Goal: Transaction & Acquisition: Purchase product/service

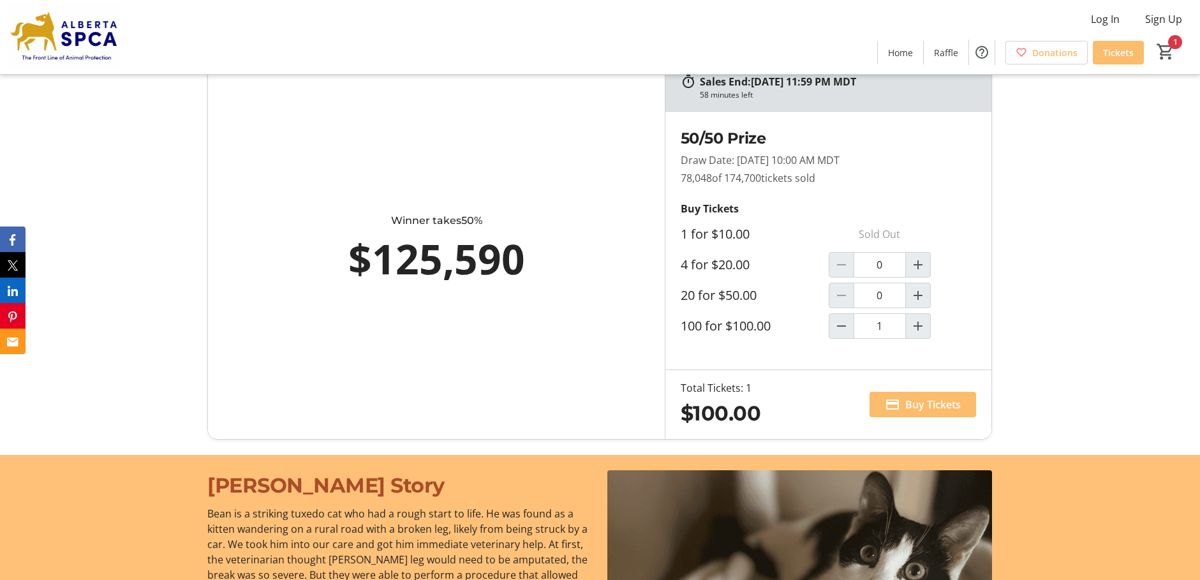
scroll to position [733, 0]
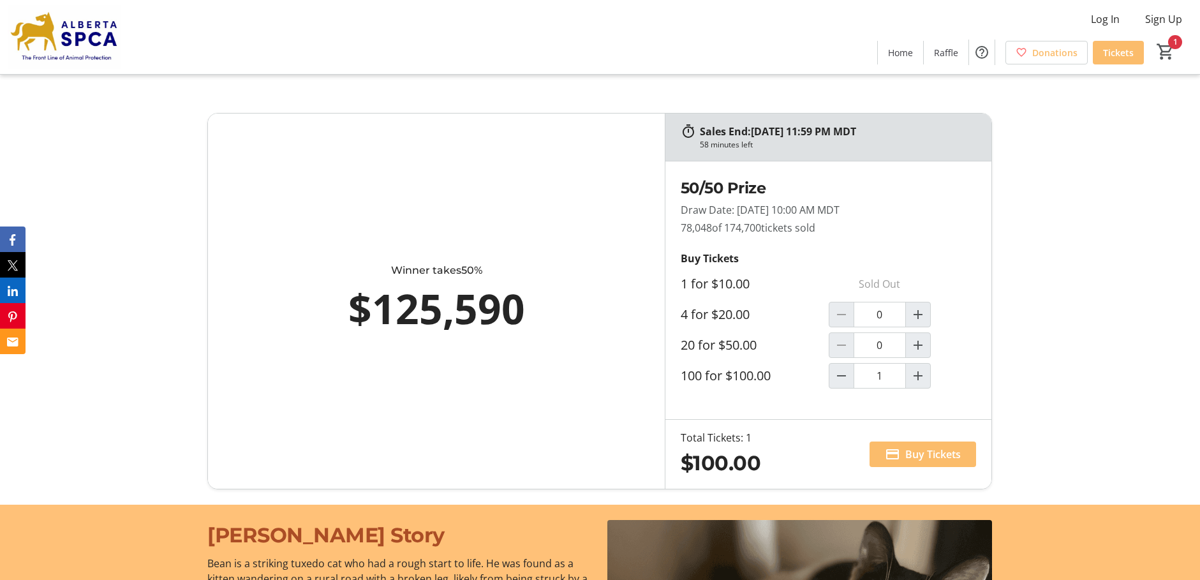
click at [1199, 232] on div "Sales End: [DATE] 11:59 PM MDT 58 minutes left Winner takes 50% $125,590 50/50 …" at bounding box center [600, 301] width 1200 height 407
click at [922, 456] on span "Buy Tickets" at bounding box center [932, 453] width 55 height 15
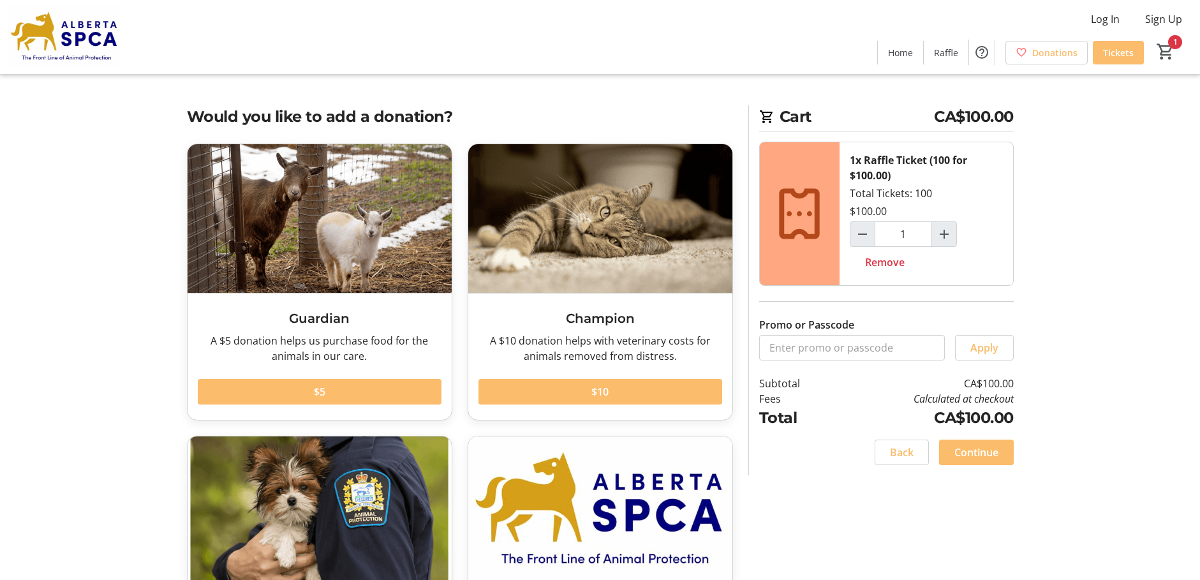
click at [369, 117] on h2 "Would you like to add a donation?" at bounding box center [460, 116] width 546 height 23
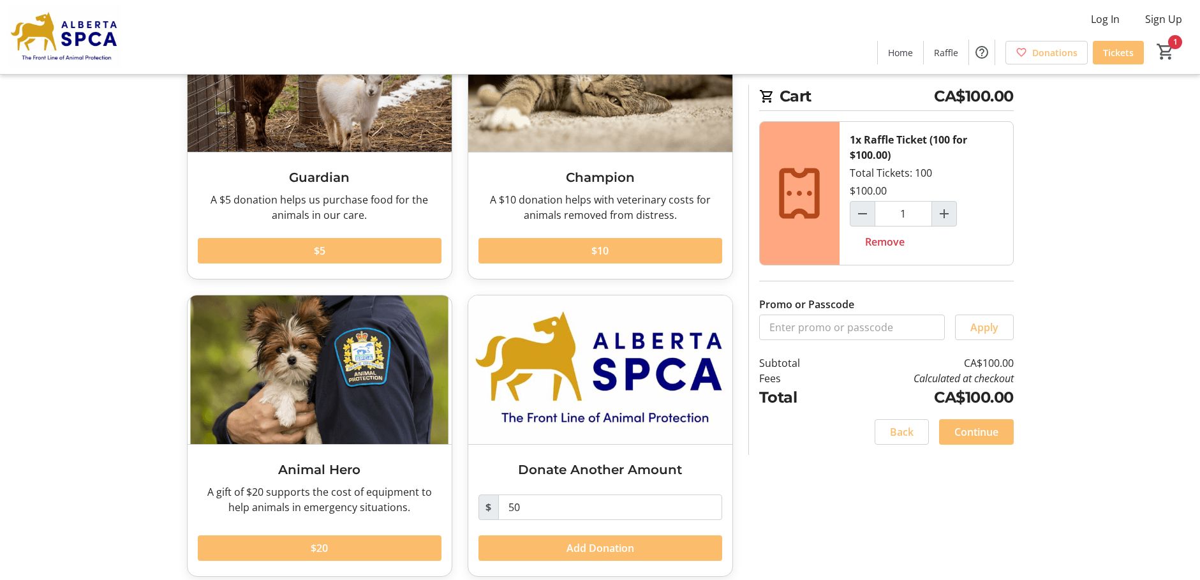
scroll to position [153, 0]
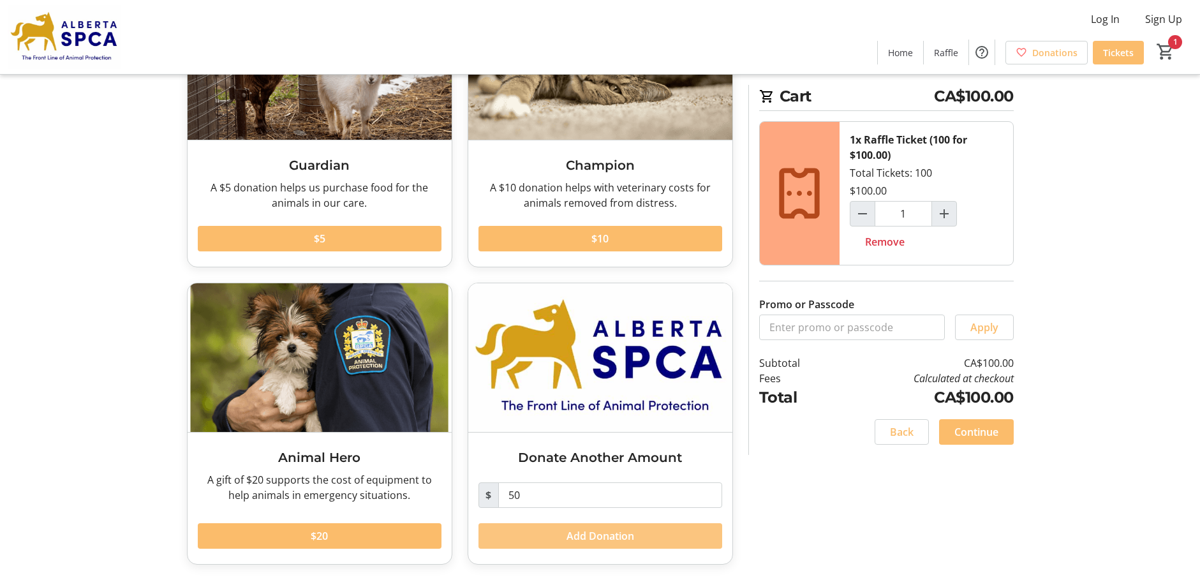
click at [596, 536] on span "Add Donation" at bounding box center [600, 535] width 68 height 15
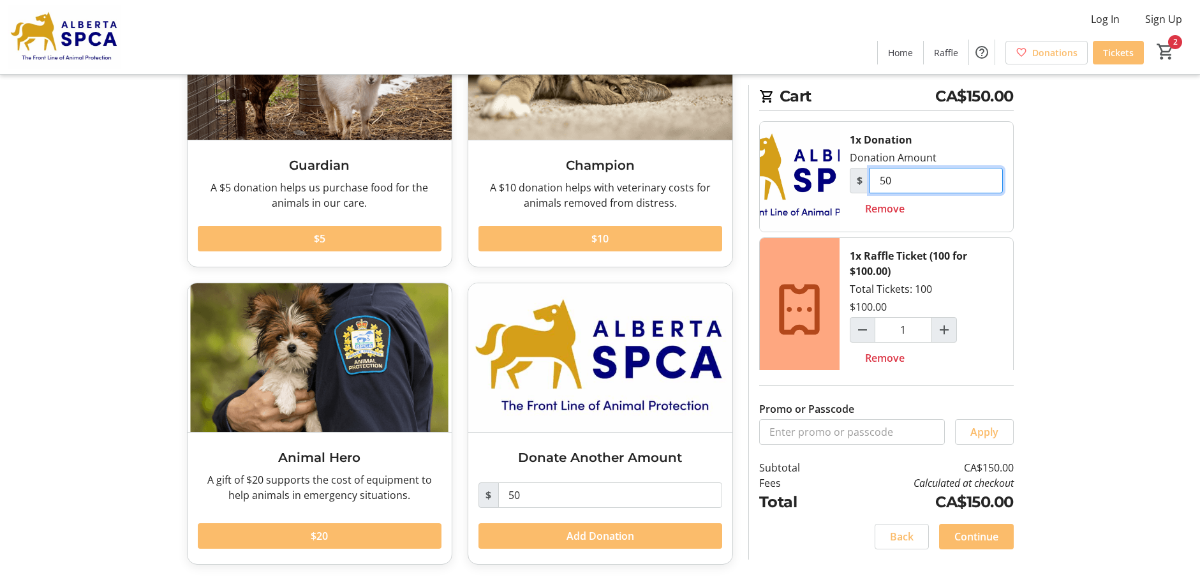
click at [890, 177] on input "50" at bounding box center [935, 181] width 133 height 26
type input "5"
type input "100"
click at [973, 531] on span "Continue" at bounding box center [976, 536] width 44 height 15
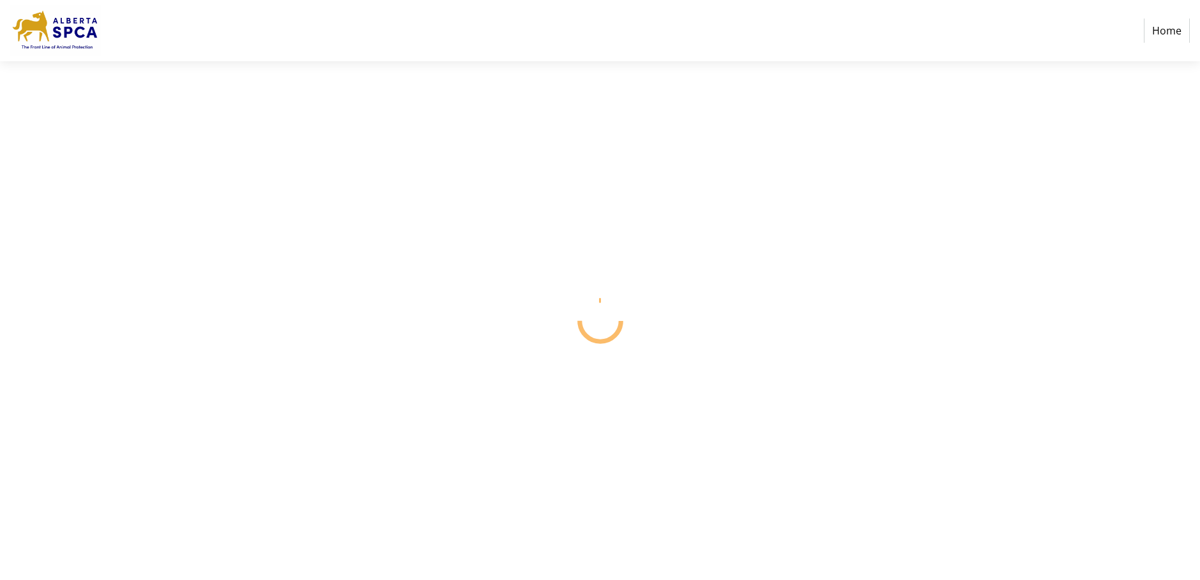
select select "CA"
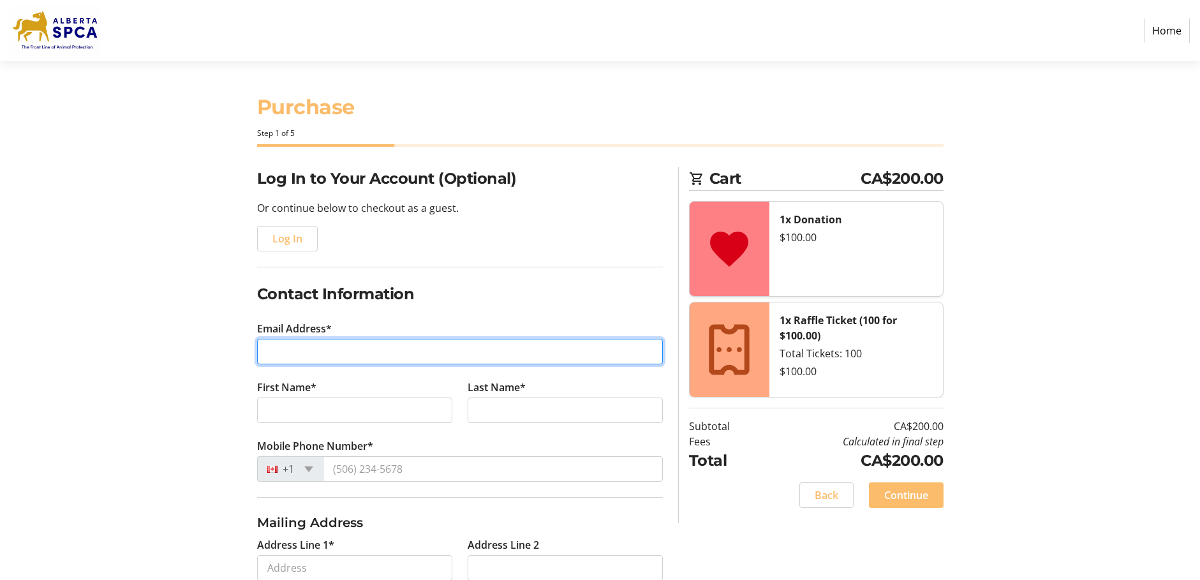
click at [279, 352] on input "Email Address*" at bounding box center [460, 352] width 406 height 26
type input "[EMAIL_ADDRESS][DOMAIN_NAME]"
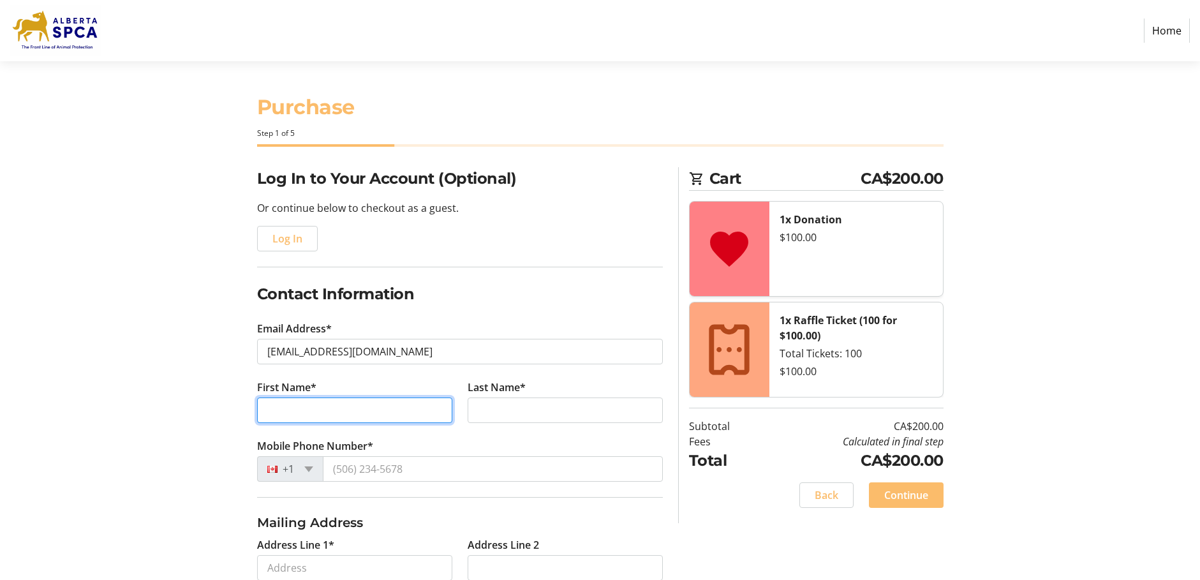
type input "Ed"
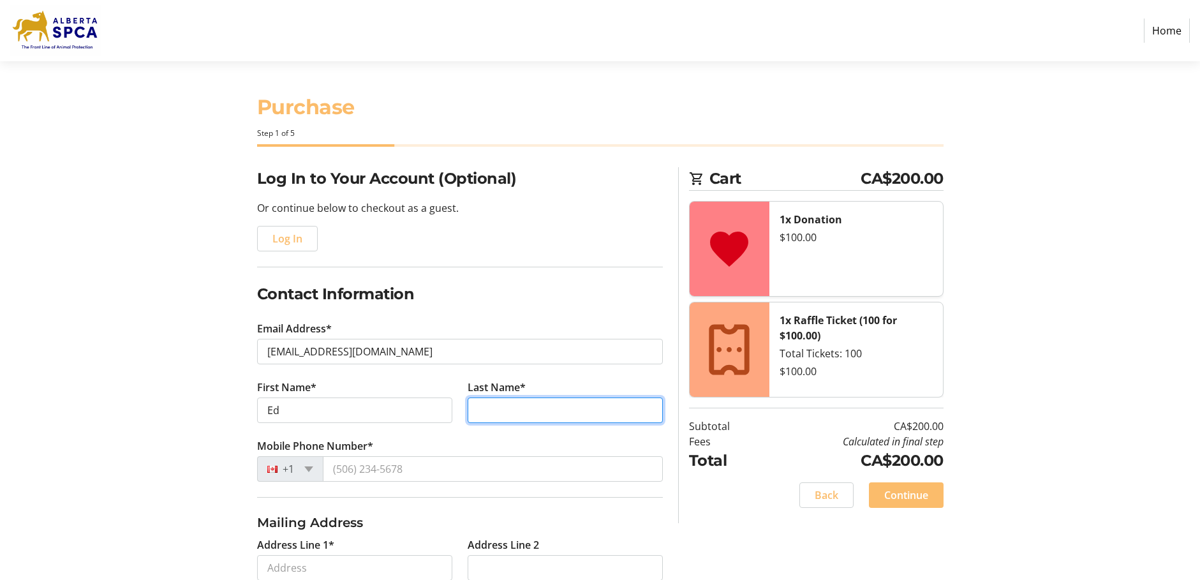
type input "Wrotniak"
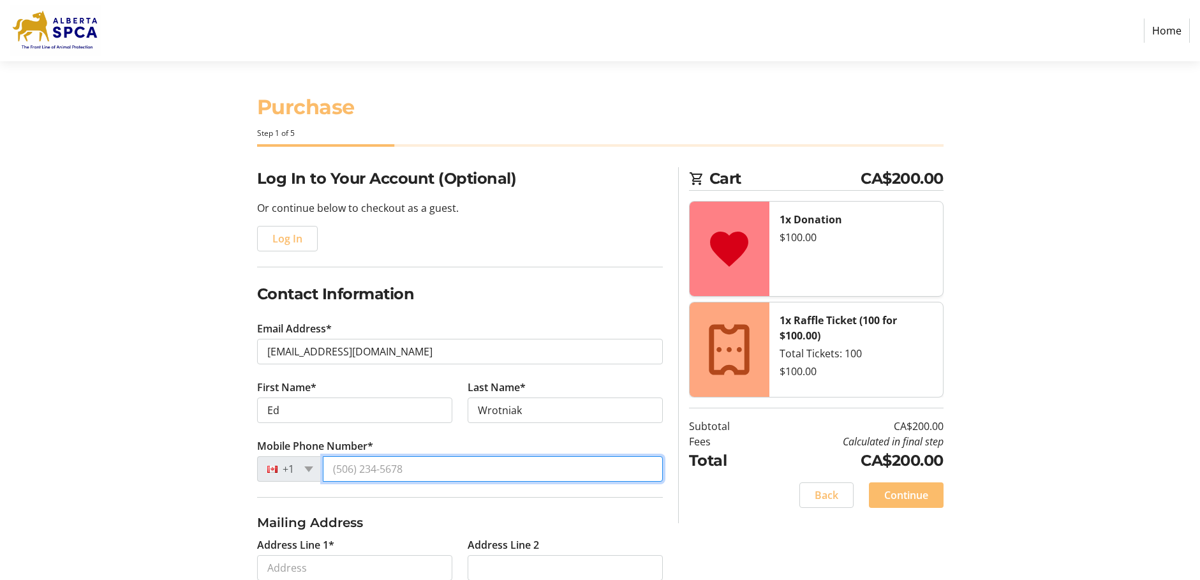
type input "[PHONE_NUMBER]"
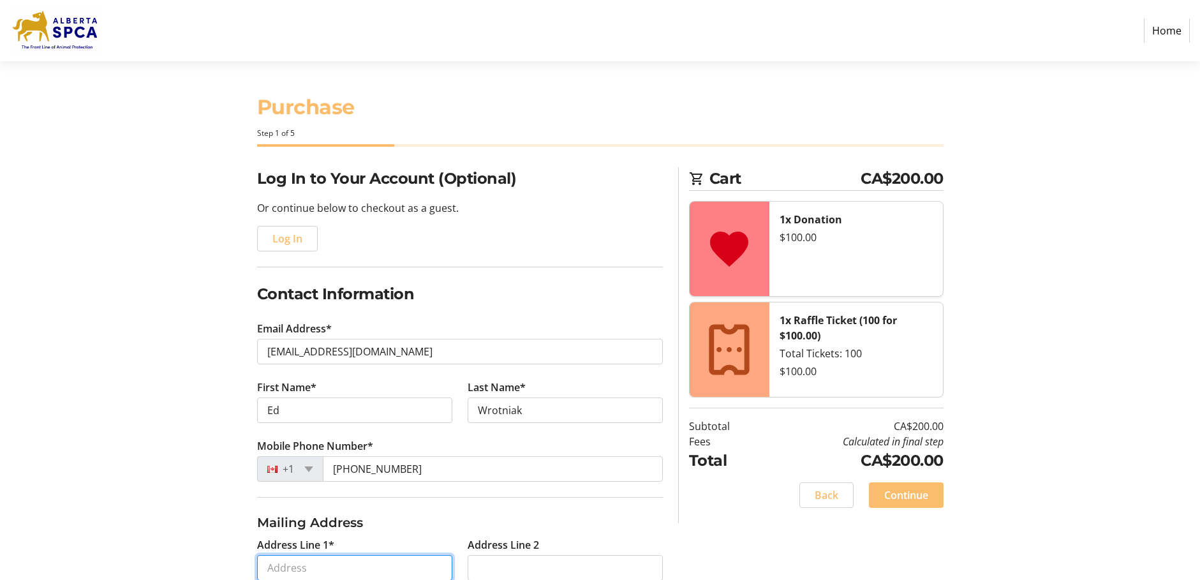
type input "[STREET_ADDRESS]"
type input "[GEOGRAPHIC_DATA]"
select select "AB"
type input "T5E 5M6"
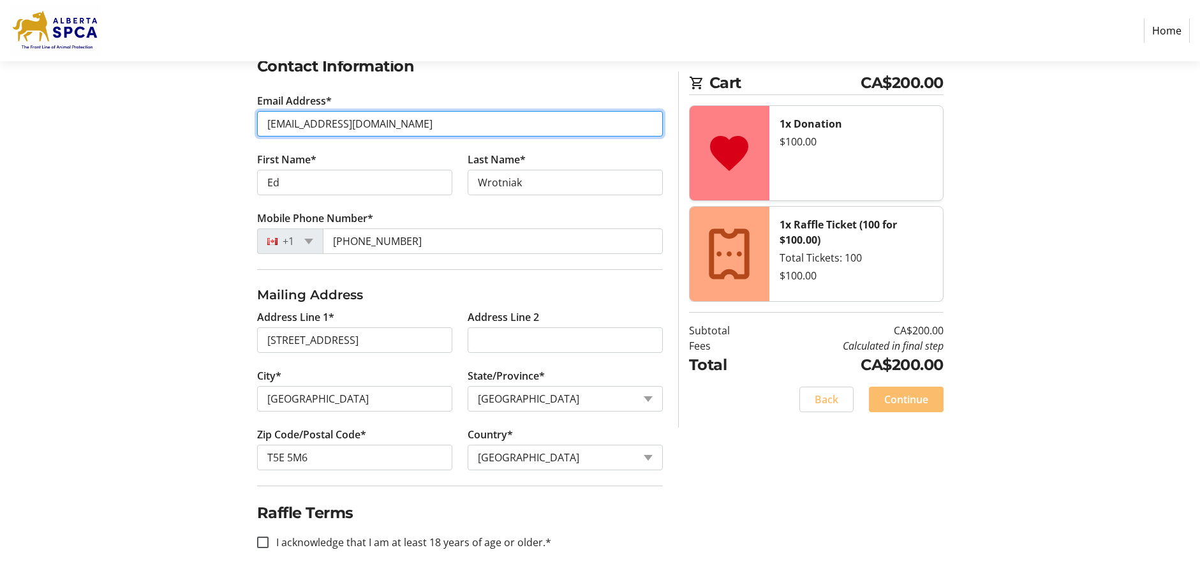
scroll to position [228, 0]
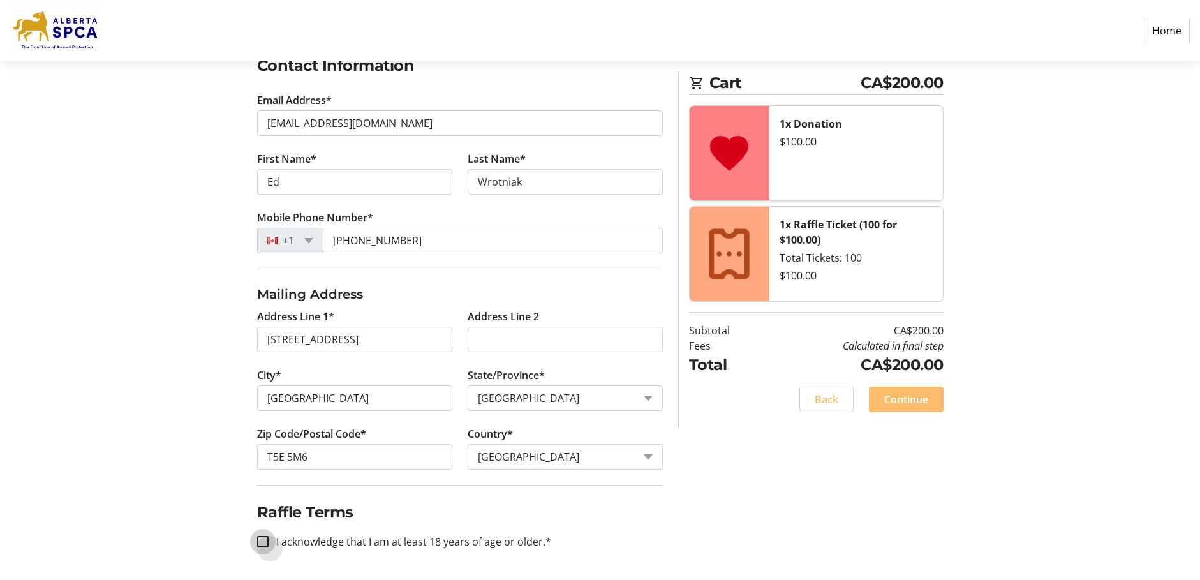
click at [268, 539] on input "I acknowledge that I am at least 18 years of age or older.*" at bounding box center [262, 541] width 11 height 11
checkbox input "true"
click at [905, 399] on span "Continue" at bounding box center [906, 399] width 44 height 15
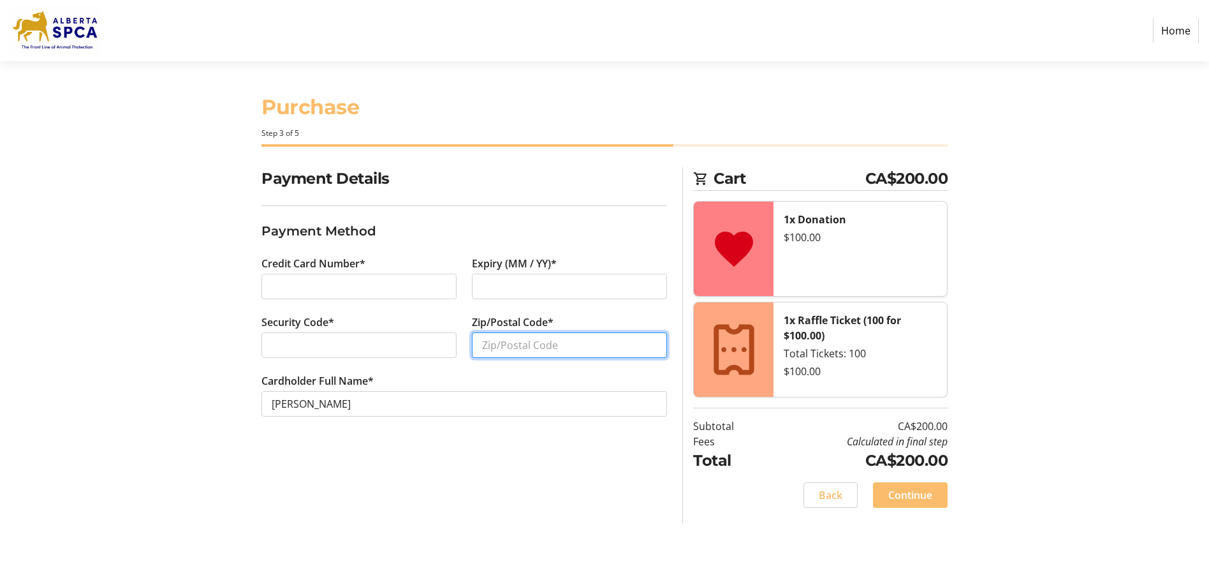
click at [483, 341] on input "Zip/Postal Code*" at bounding box center [569, 345] width 195 height 26
type input "T5E5M6"
click at [901, 492] on span "Continue" at bounding box center [910, 494] width 44 height 15
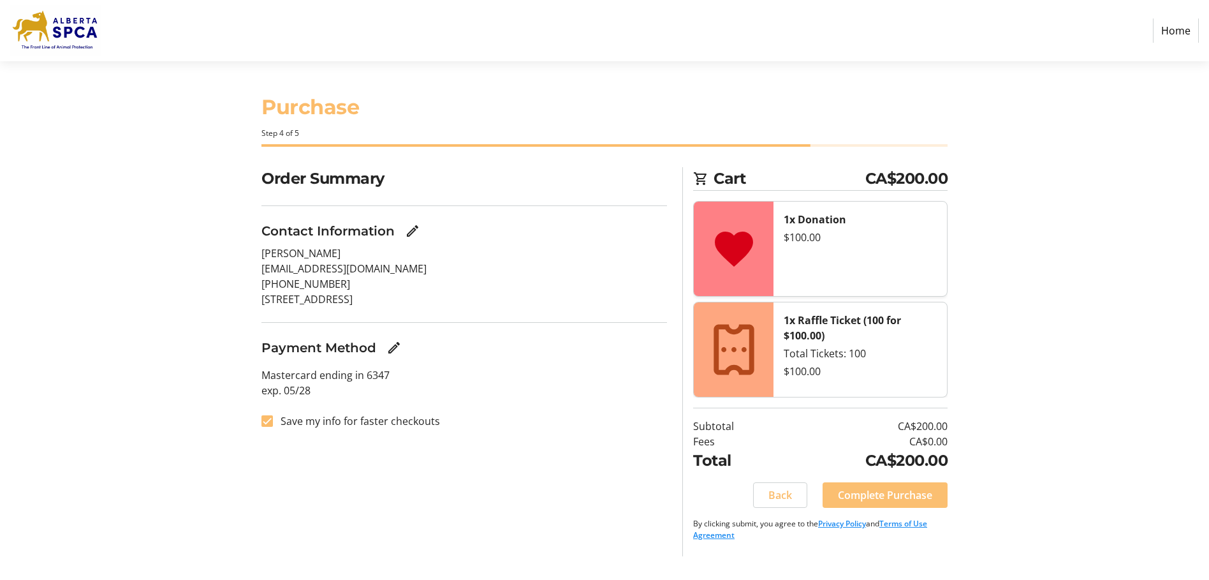
click at [878, 496] on span "Complete Purchase" at bounding box center [885, 494] width 94 height 15
